Goal: Task Accomplishment & Management: Manage account settings

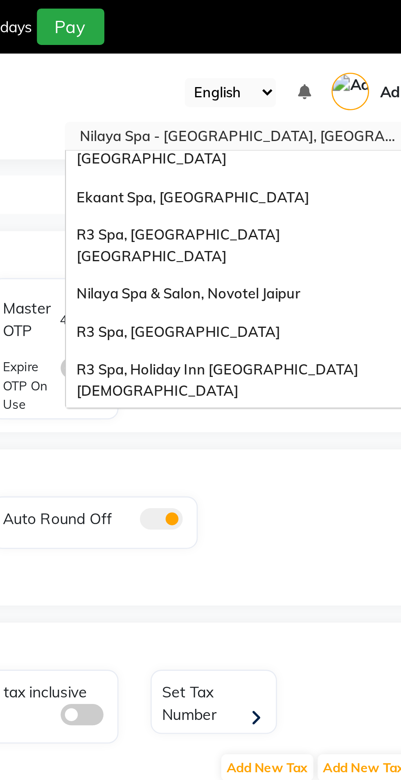
scroll to position [77, 0]
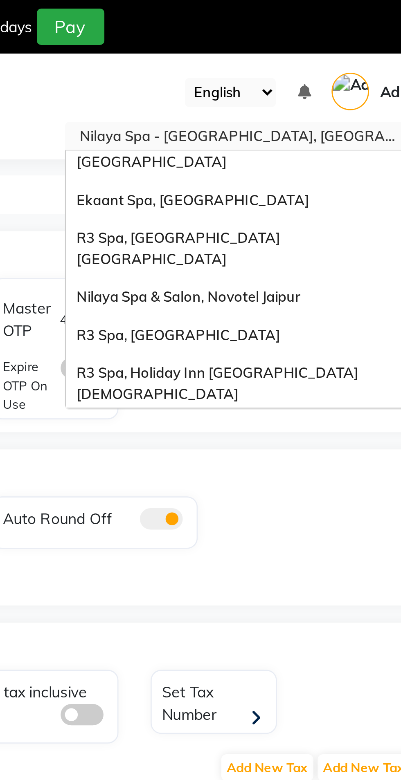
click at [270, 110] on span "Nilaya Spa & Salon, Novotel Jaipur" at bounding box center [294, 113] width 85 height 7
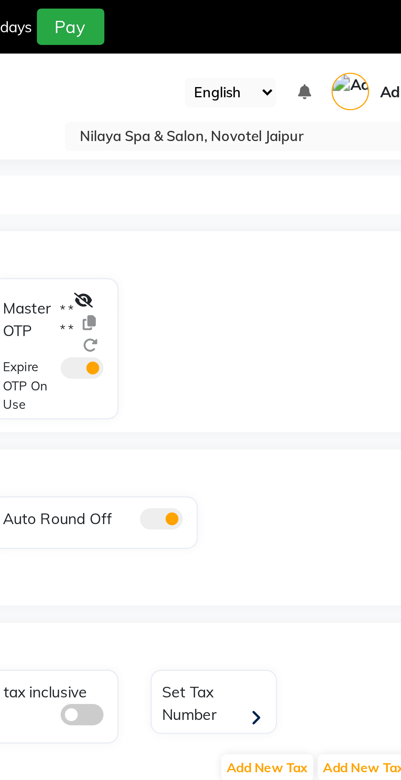
click at [257, 117] on icon at bounding box center [253, 115] width 7 height 6
click at [255, 142] on span at bounding box center [253, 141] width 16 height 8
click at [245, 142] on input "checkbox" at bounding box center [245, 142] width 0 height 0
click at [263, 133] on icon at bounding box center [263, 132] width 6 height 6
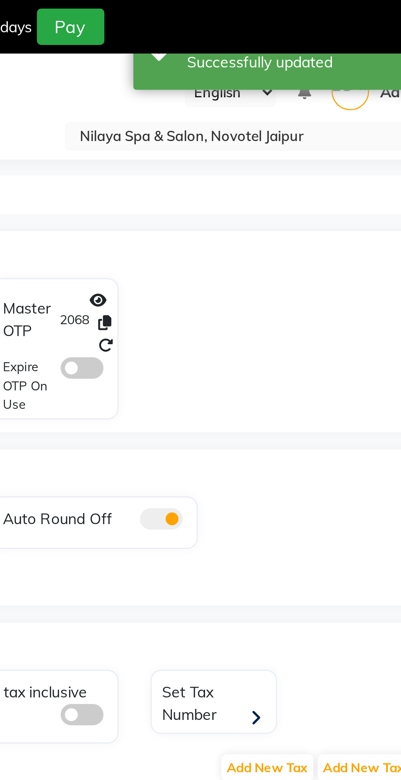
click at [263, 125] on icon at bounding box center [262, 124] width 5 height 6
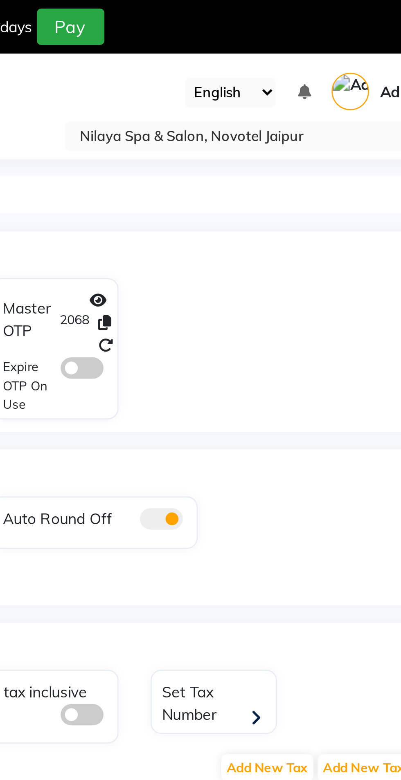
click at [275, 56] on input "text" at bounding box center [310, 53] width 119 height 8
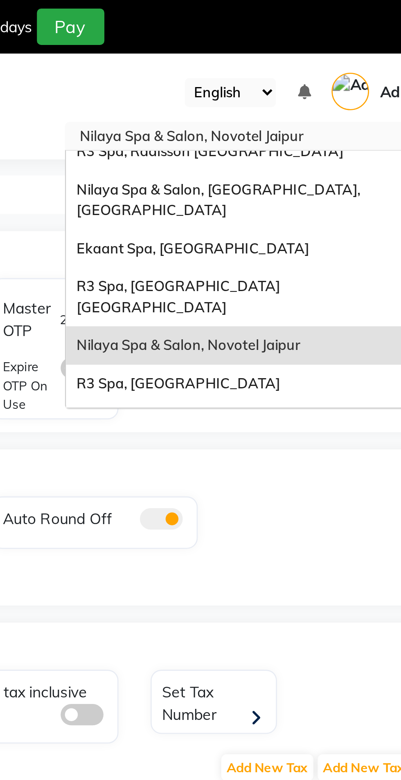
scroll to position [43, 0]
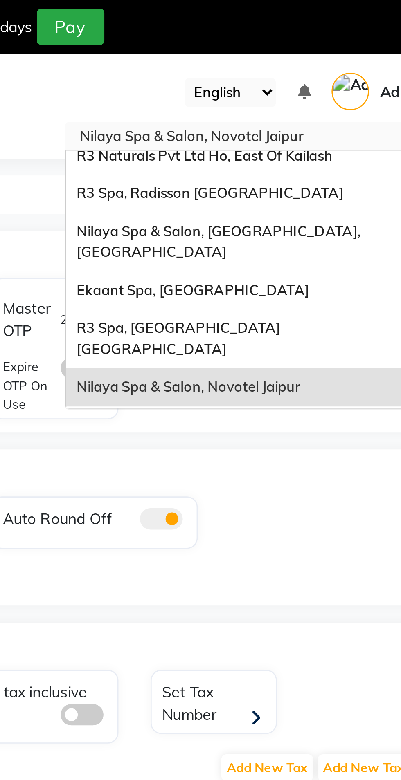
click at [268, 85] on span "Nilaya Spa & Salon, [GEOGRAPHIC_DATA], [GEOGRAPHIC_DATA]" at bounding box center [307, 92] width 110 height 15
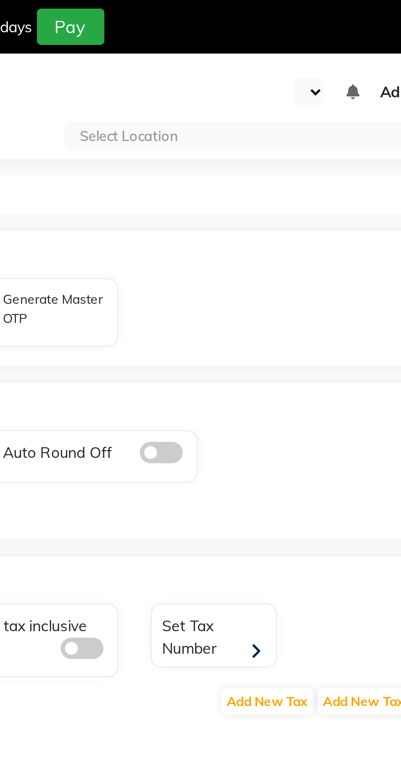
select select "en"
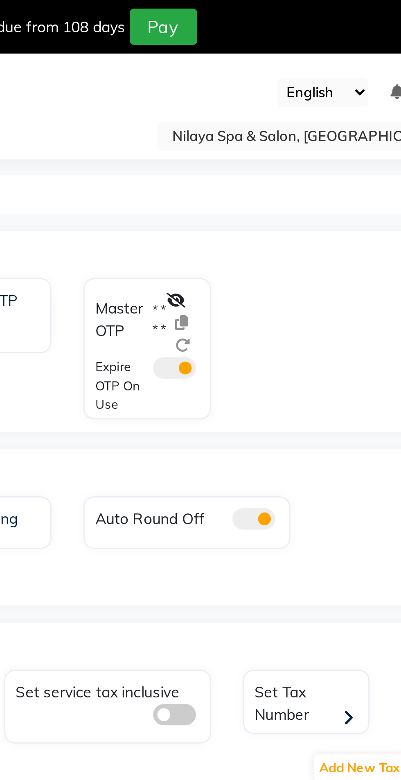
click at [256, 115] on icon at bounding box center [253, 115] width 7 height 6
click at [264, 134] on icon at bounding box center [263, 132] width 6 height 6
click at [264, 121] on icon at bounding box center [262, 124] width 5 height 6
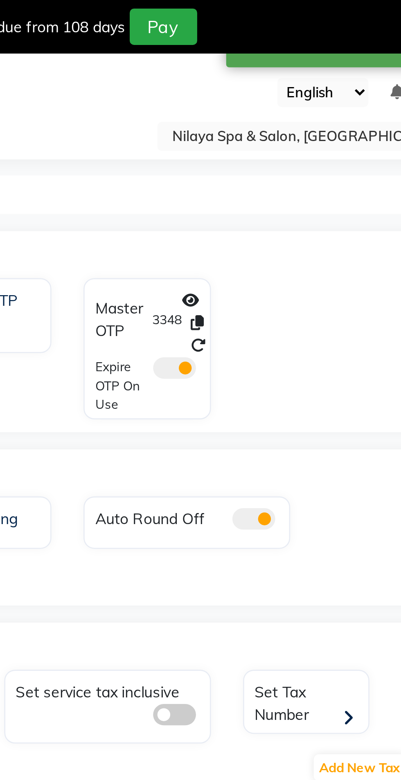
click at [252, 139] on span at bounding box center [253, 141] width 16 height 8
click at [245, 142] on input "checkbox" at bounding box center [245, 142] width 0 height 0
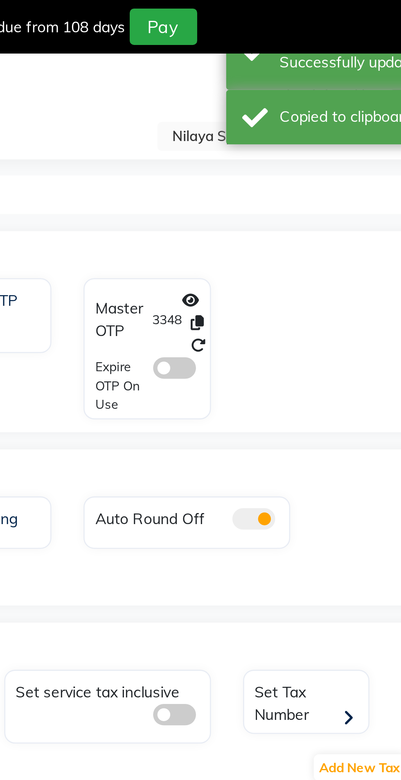
click at [264, 132] on icon at bounding box center [263, 132] width 6 height 6
click at [263, 122] on icon at bounding box center [262, 124] width 5 height 6
